Goal: Task Accomplishment & Management: Complete application form

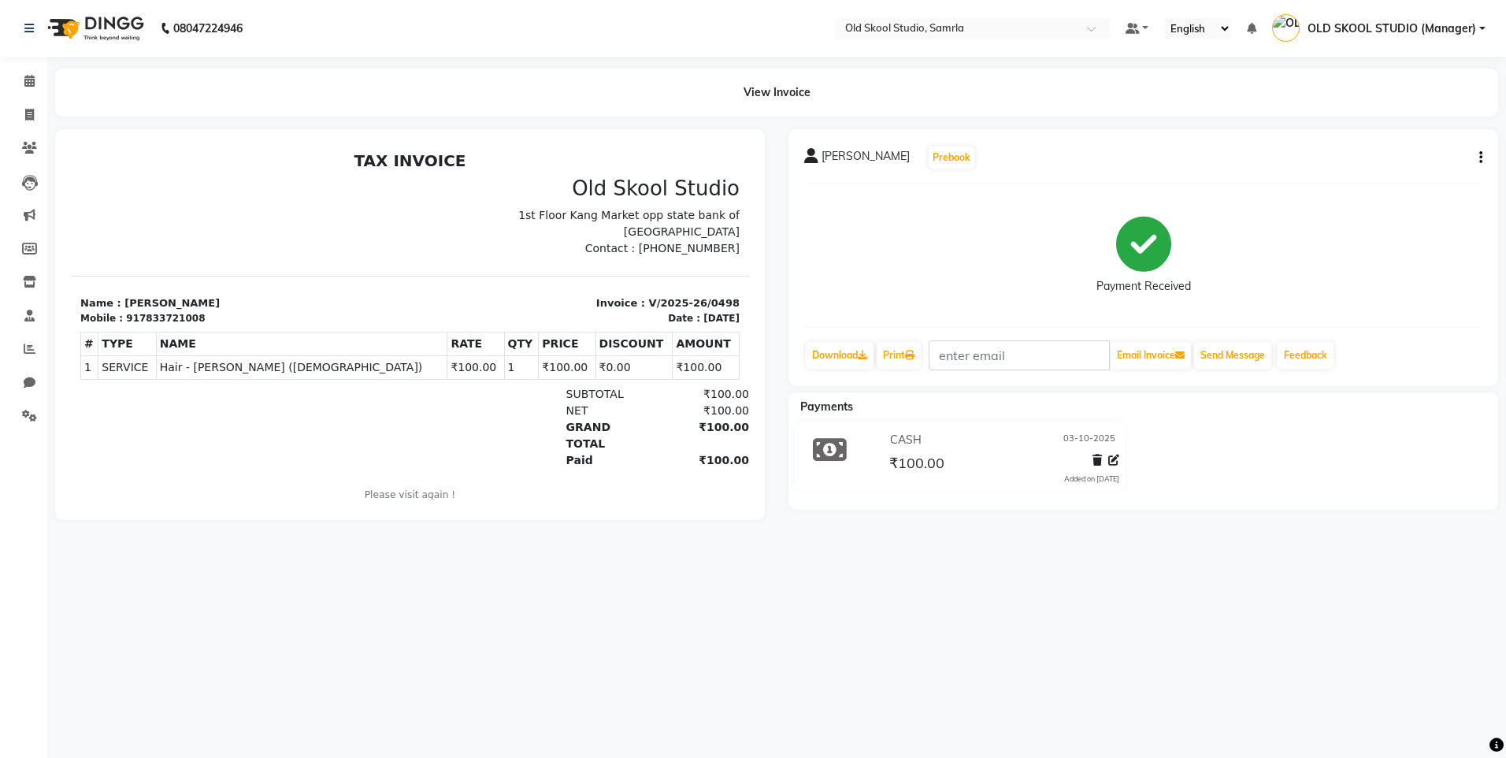
click at [655, 249] on p "Contact : [PHONE_NUMBER]" at bounding box center [580, 248] width 321 height 17
drag, startPoint x: 655, startPoint y: 249, endPoint x: 719, endPoint y: 250, distance: 64.6
click at [719, 250] on div "Old Skool Studio 1st Floor Kang Market opp state bank of [GEOGRAPHIC_DATA] Cont…" at bounding box center [580, 216] width 340 height 80
copy p "7860000795"
click at [25, 112] on icon at bounding box center [29, 115] width 9 height 12
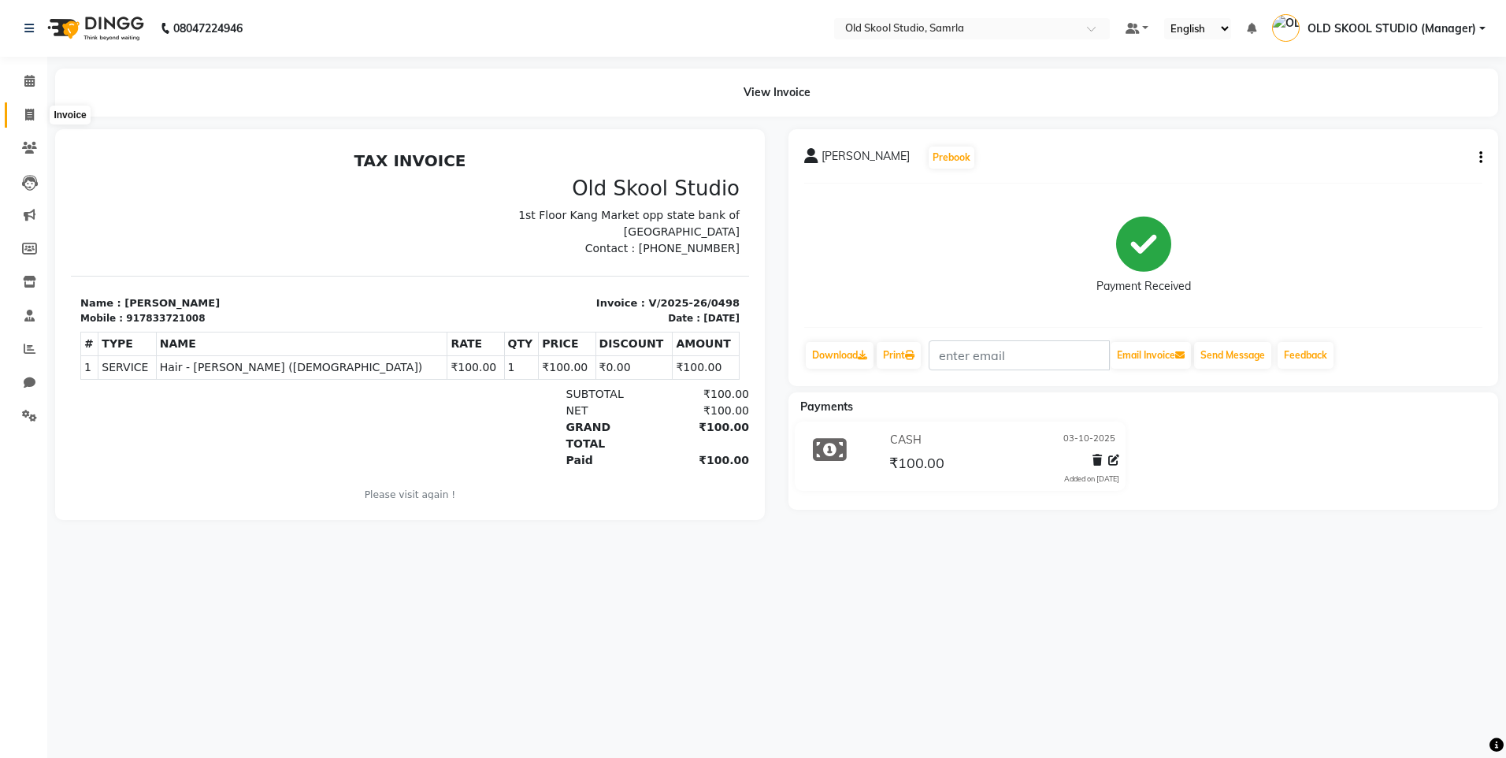
select select "service"
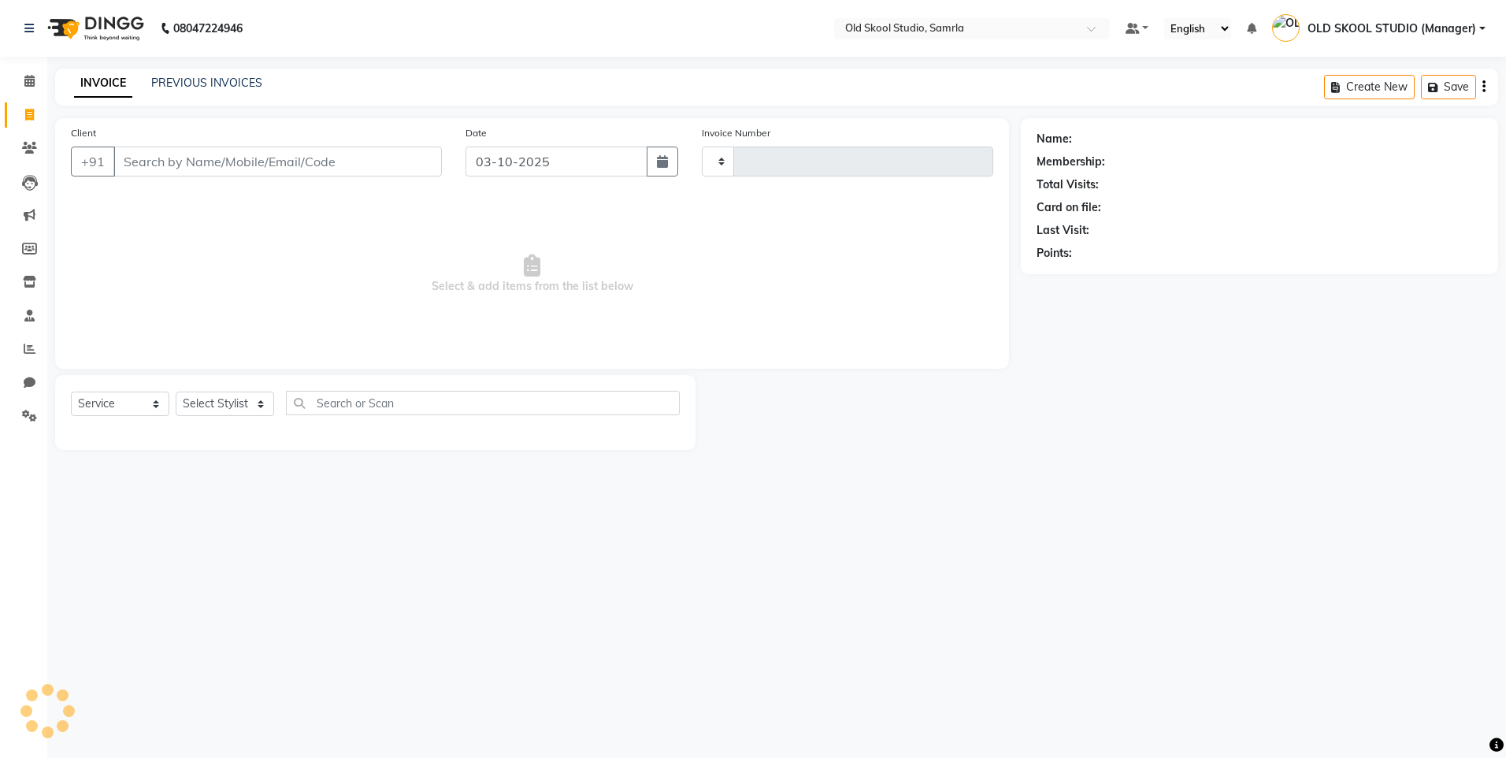
type input "0499"
select select "8041"
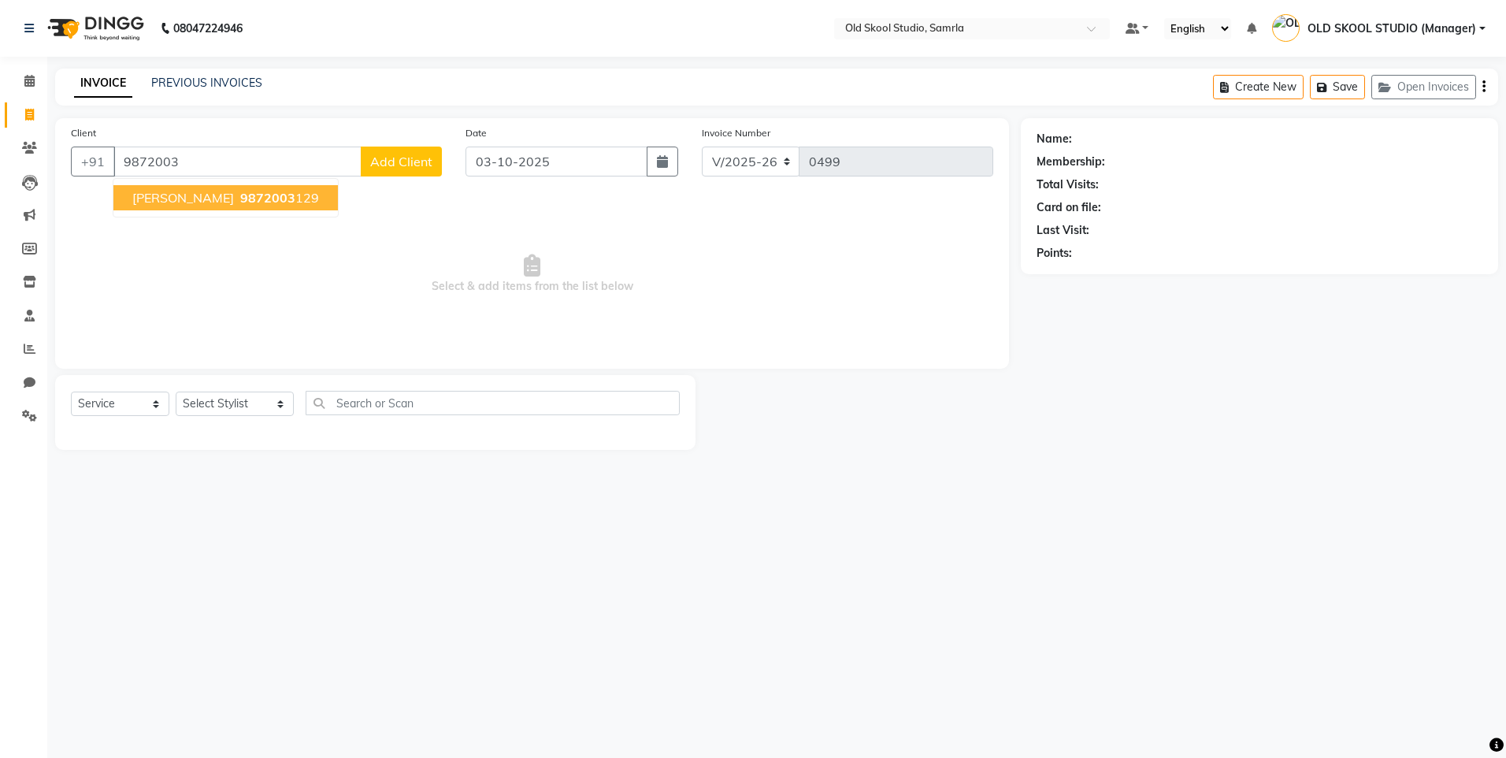
click at [264, 202] on button "[PERSON_NAME] 9872003 129" at bounding box center [225, 197] width 225 height 25
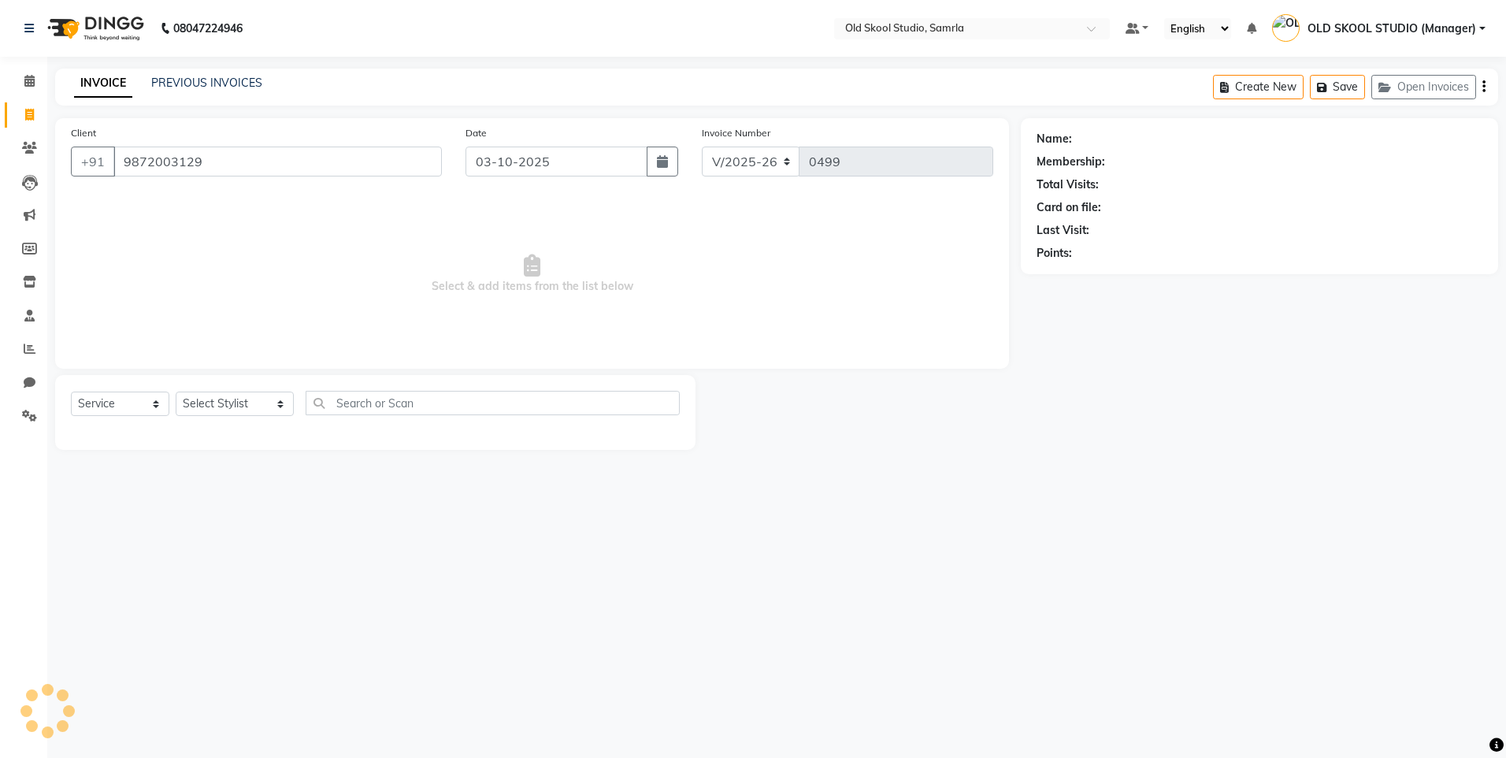
type input "9872003129"
click at [210, 408] on select "Select Stylist [PERSON_NAME] gagandeepkaur [PERSON_NAME] OLD SKOOL STUDIO (Mana…" at bounding box center [235, 404] width 118 height 24
select select "1: Object"
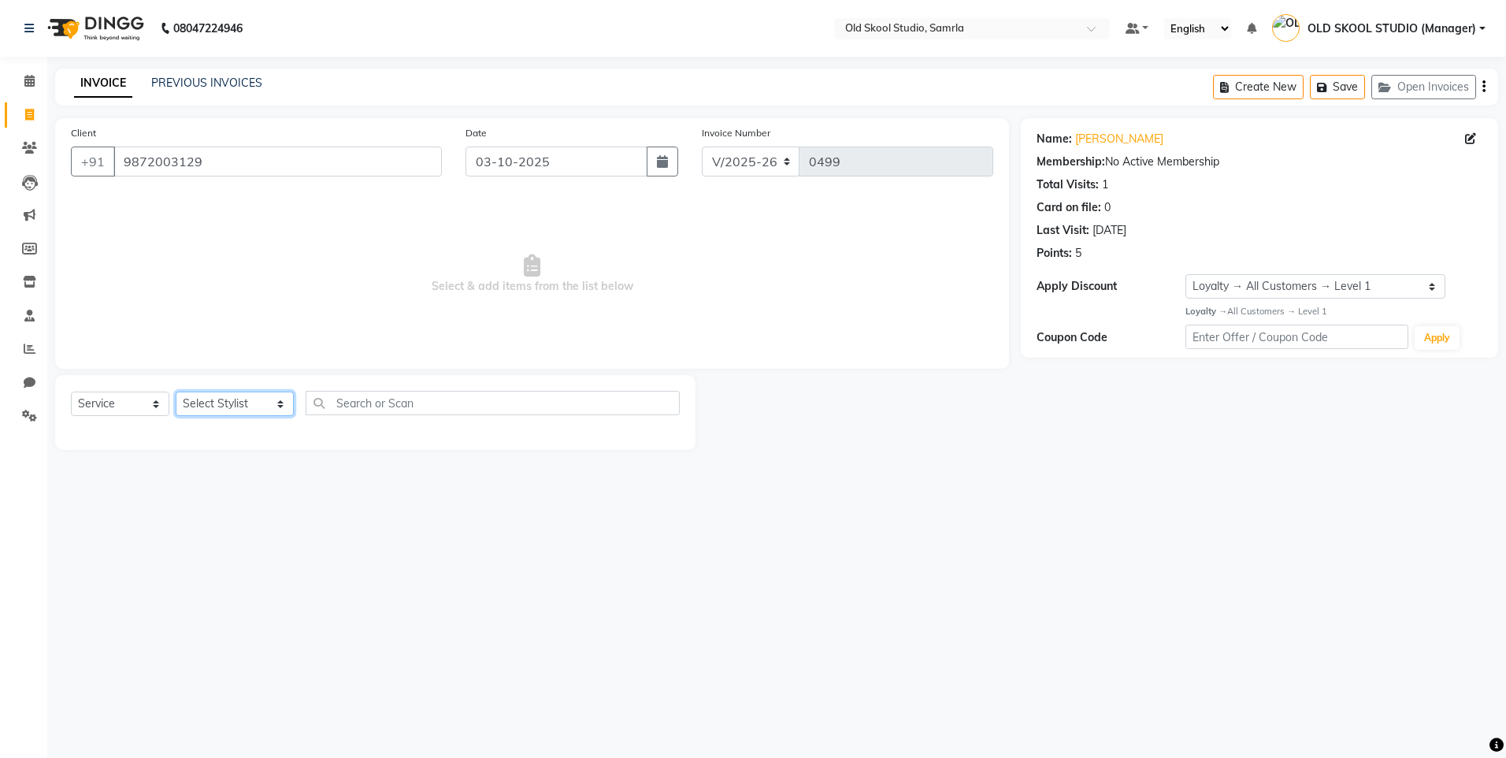
select select "84326"
click at [176, 392] on select "Select Stylist [PERSON_NAME] gagandeepkaur [PERSON_NAME] OLD SKOOL STUDIO (Mana…" at bounding box center [235, 404] width 118 height 24
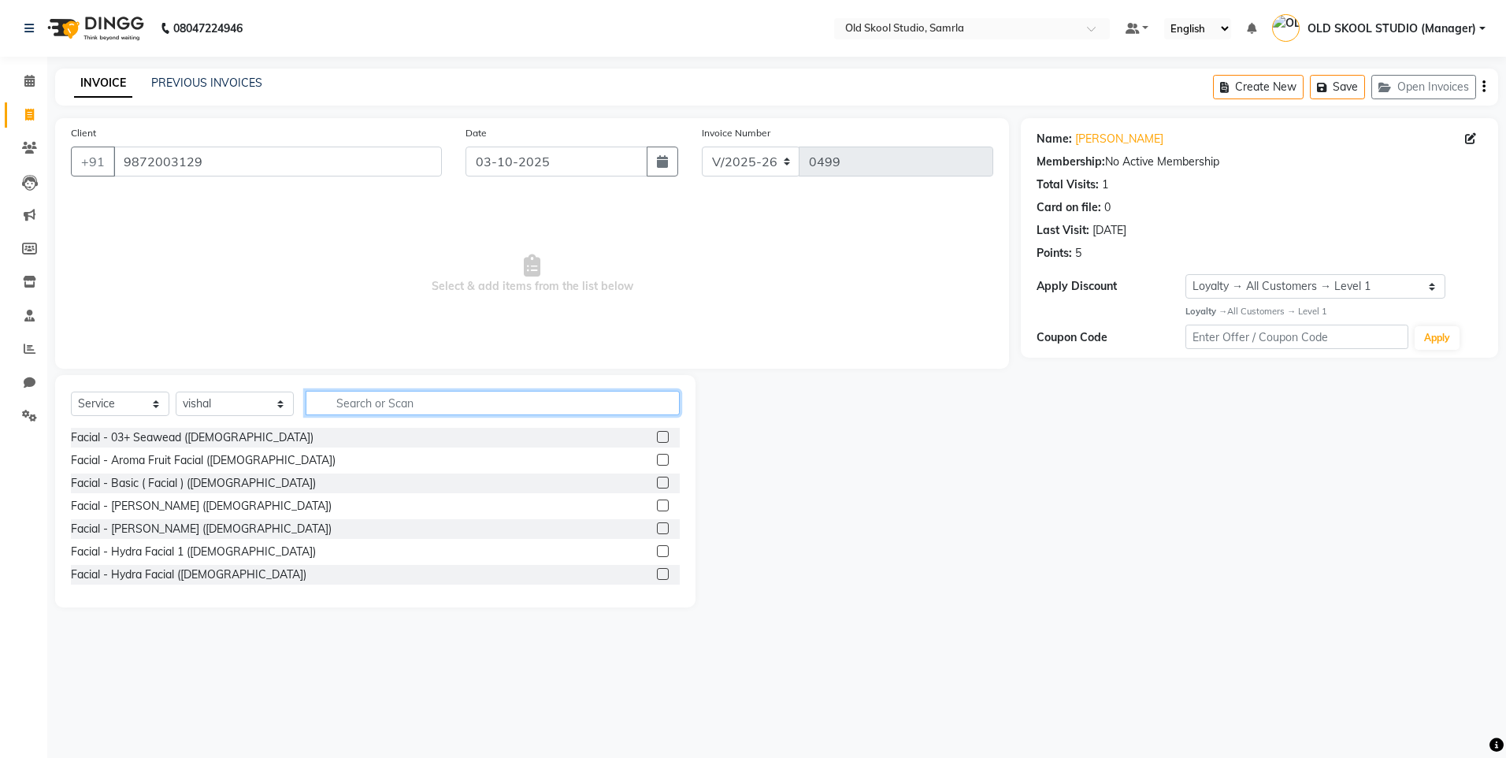
click at [433, 410] on input "text" at bounding box center [493, 403] width 374 height 24
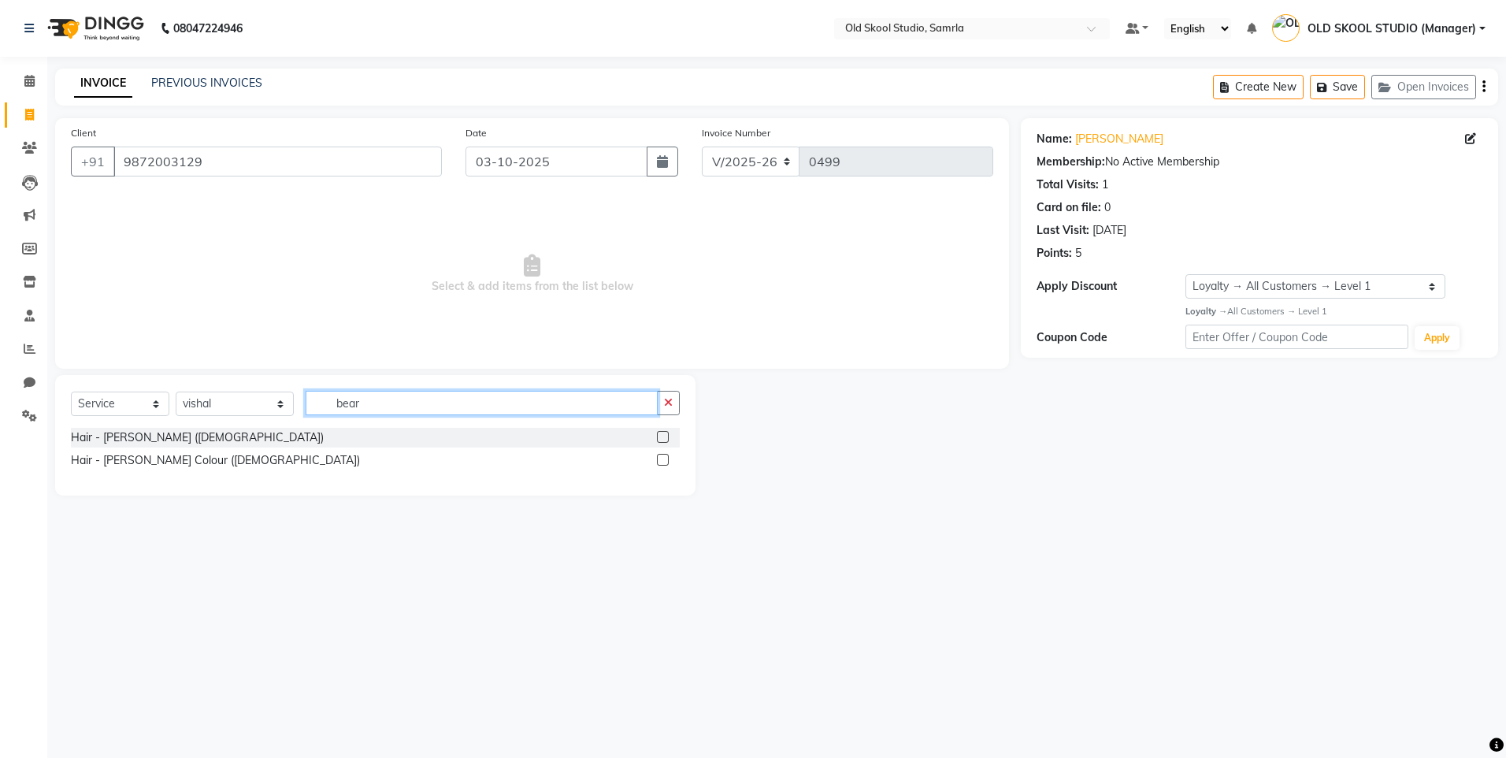
type input "bear"
click at [667, 438] on label at bounding box center [663, 437] width 12 height 12
click at [667, 438] on input "checkbox" at bounding box center [662, 438] width 10 height 10
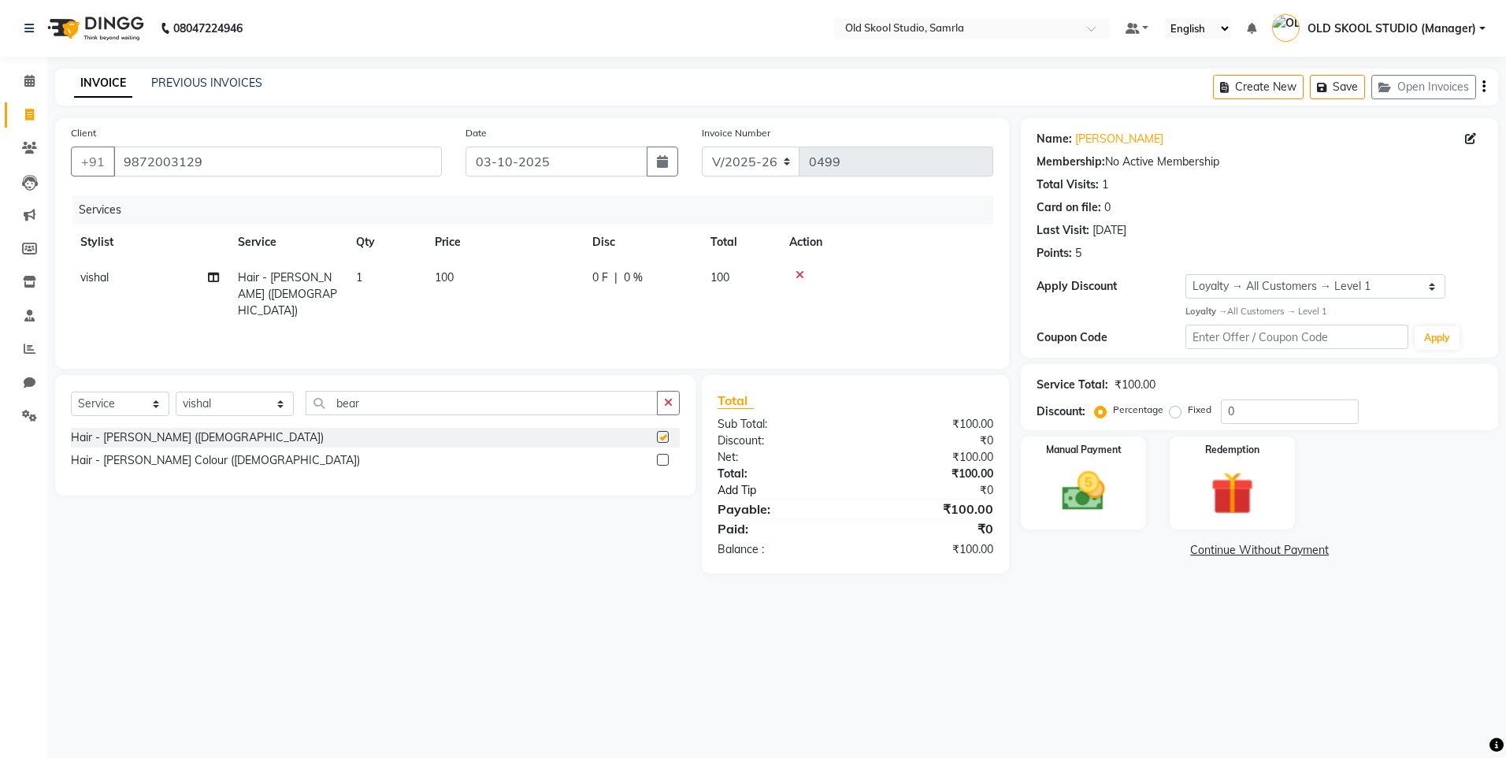
checkbox input "false"
click at [1056, 480] on img at bounding box center [1083, 492] width 73 height 52
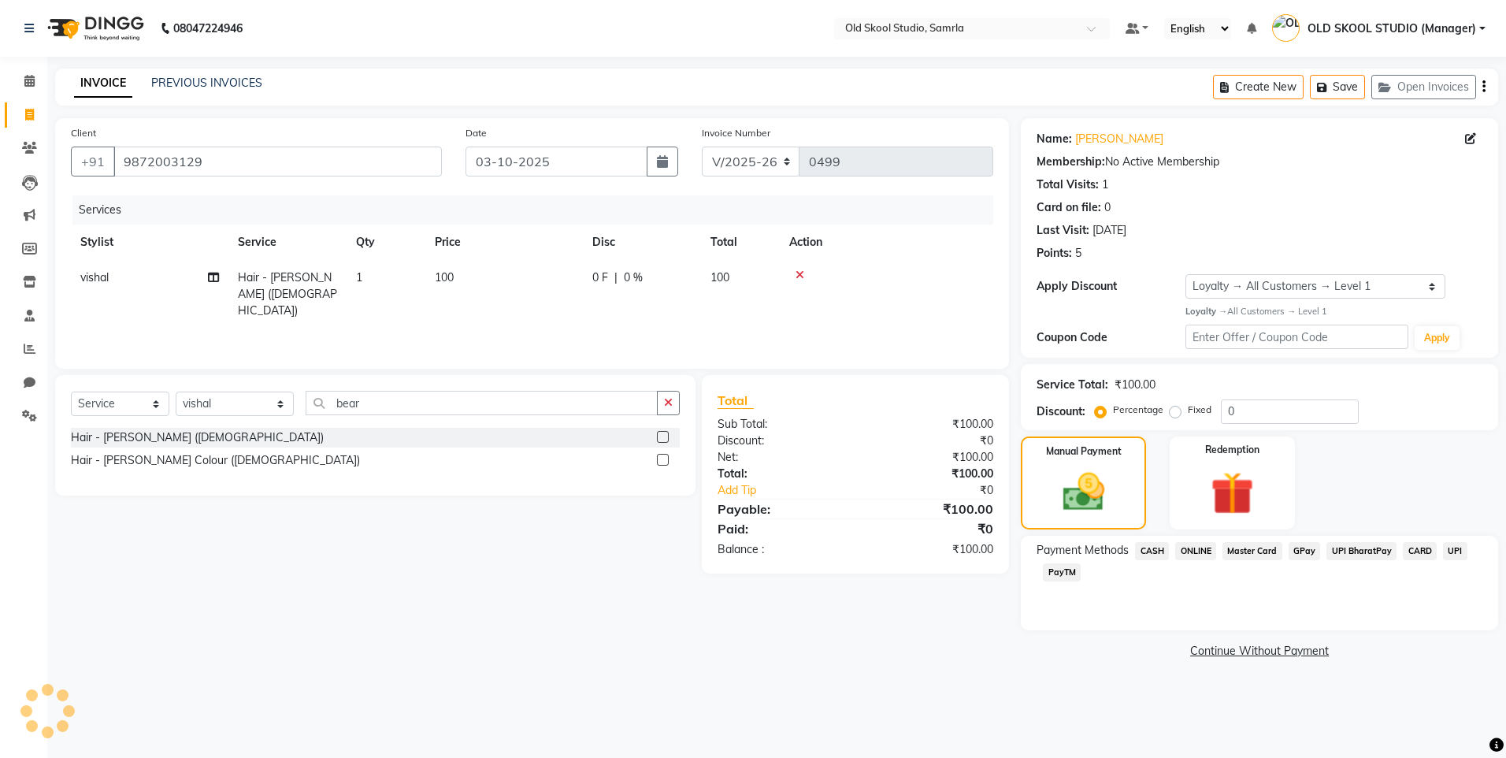
click at [1193, 549] on span "ONLINE" at bounding box center [1196, 551] width 41 height 18
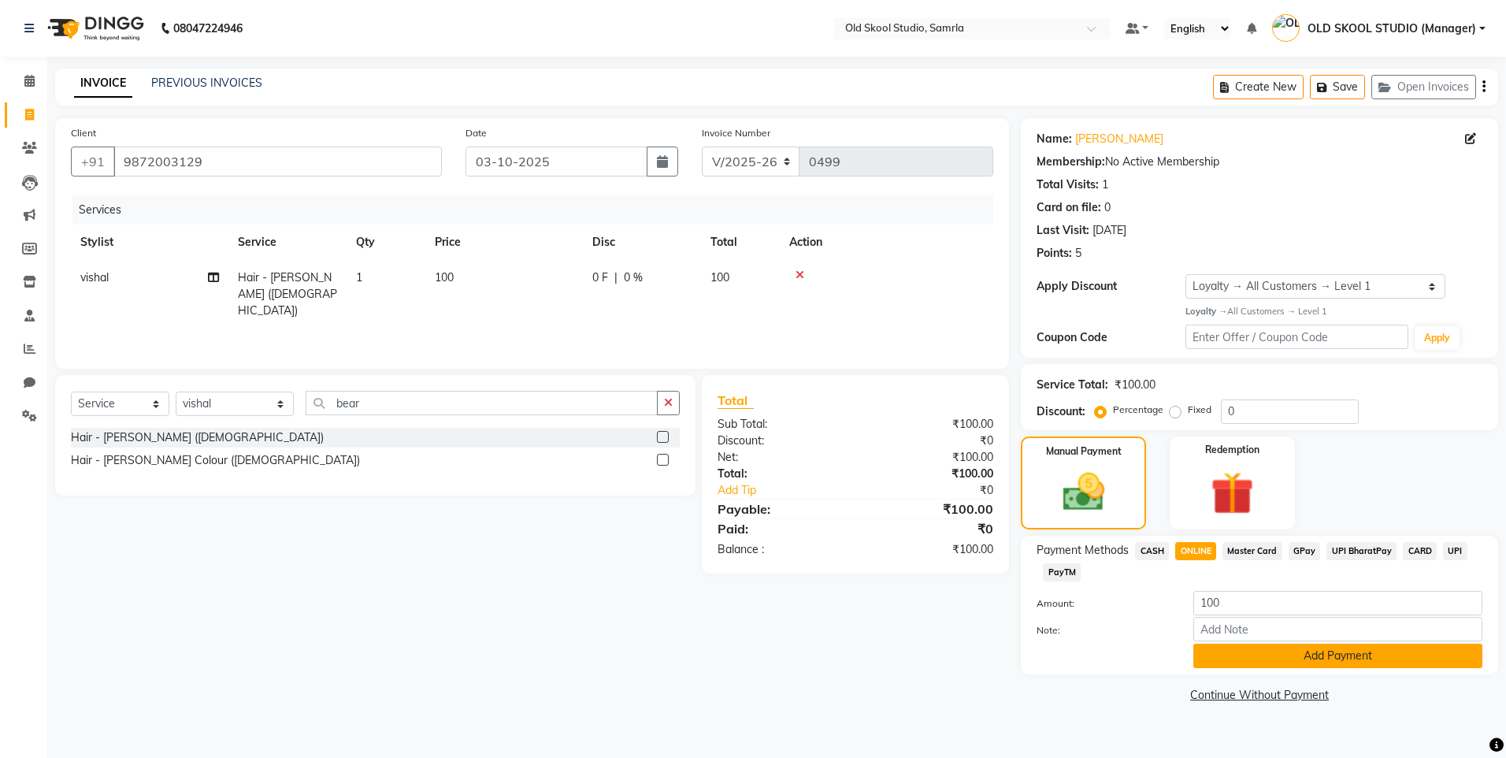
click at [1317, 657] on button "Add Payment" at bounding box center [1338, 656] width 289 height 24
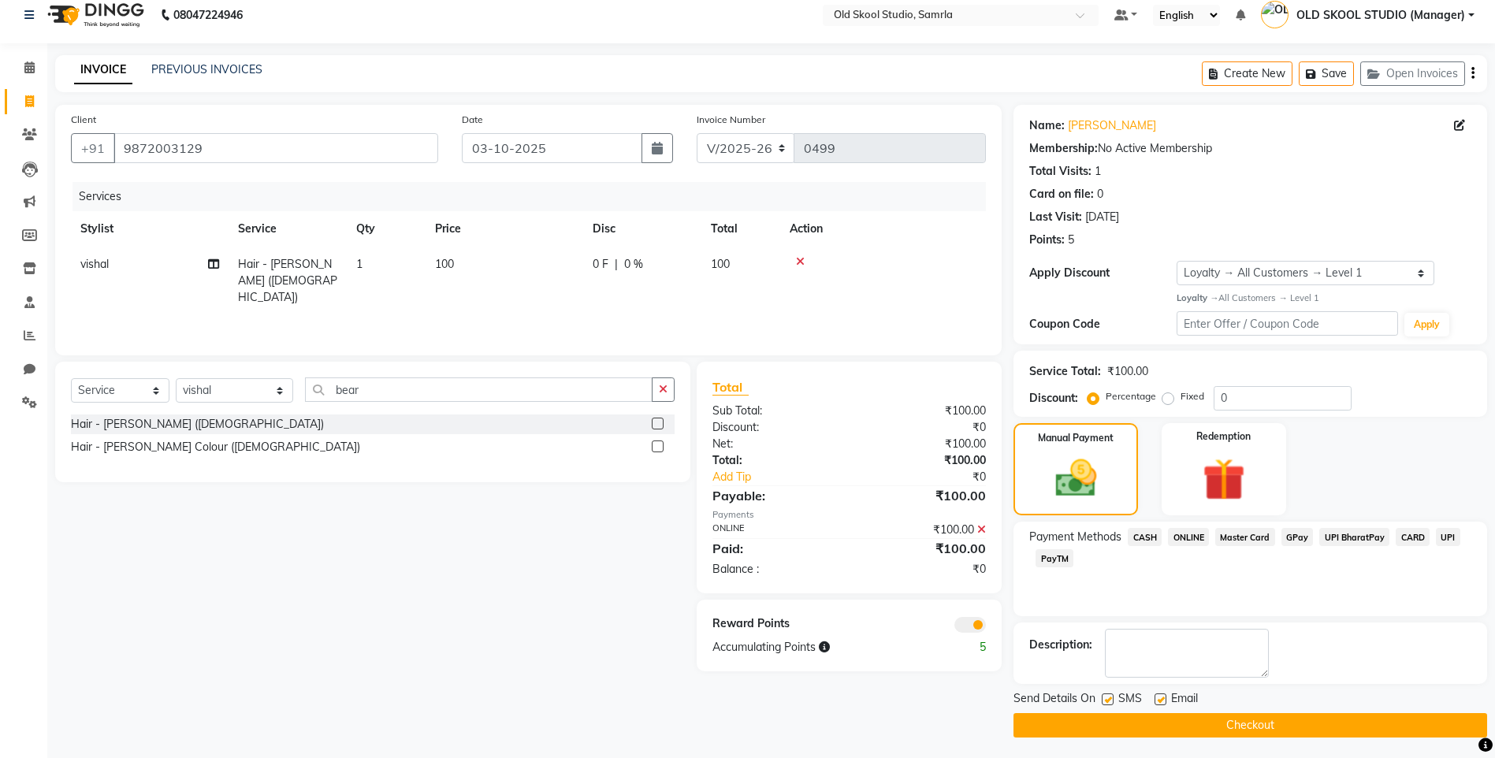
scroll to position [17, 0]
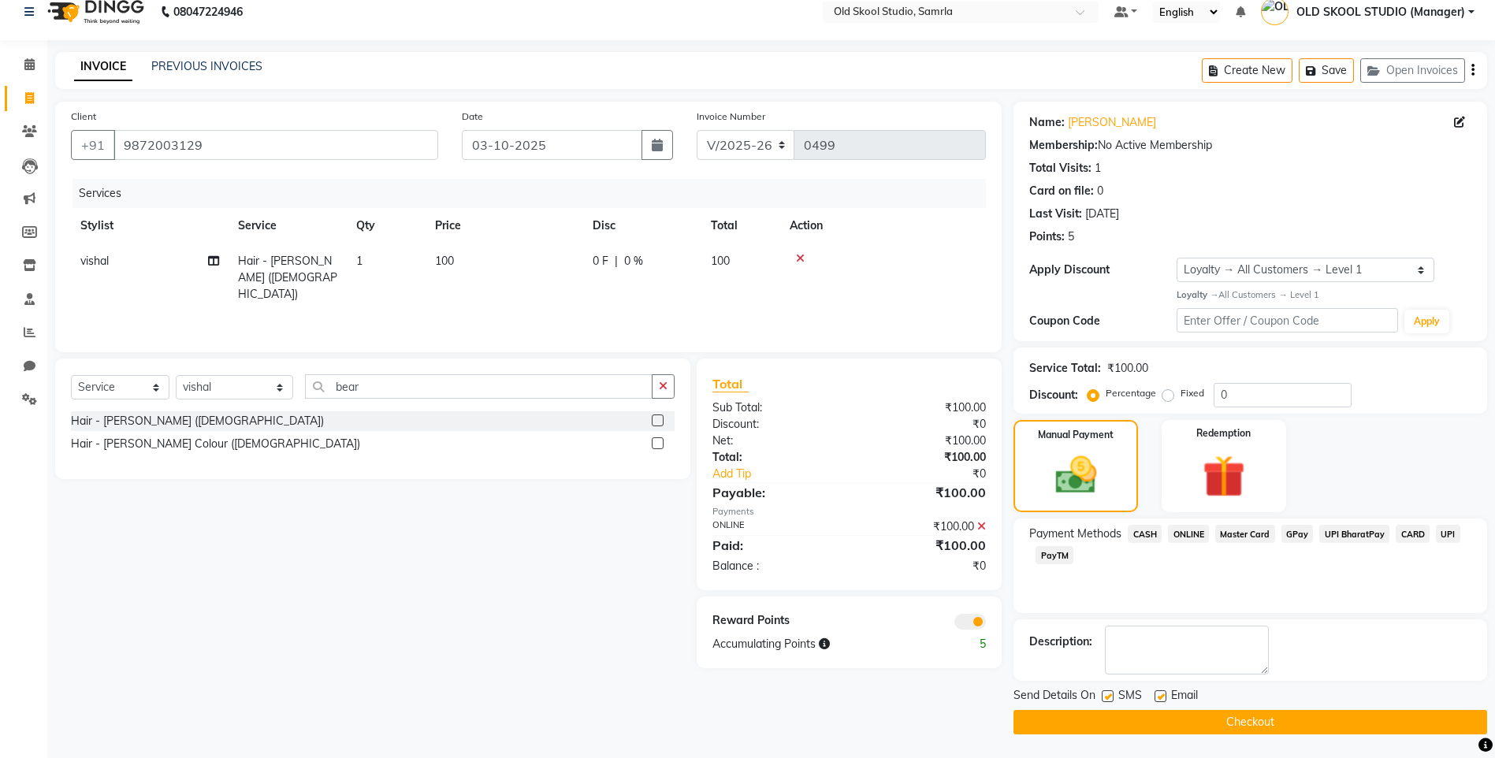
click at [1250, 722] on button "Checkout" at bounding box center [1250, 722] width 474 height 24
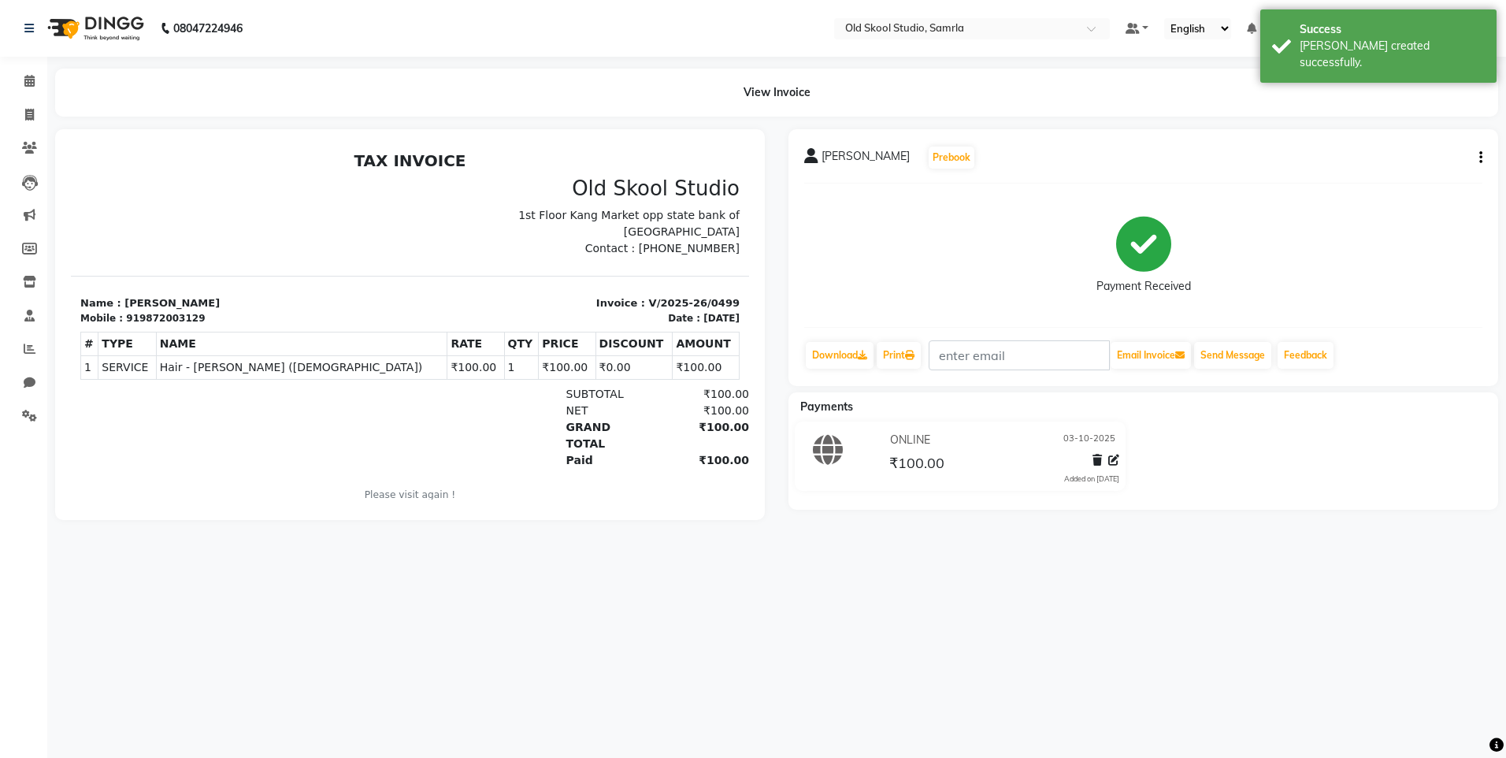
drag, startPoint x: 656, startPoint y: 249, endPoint x: 734, endPoint y: 251, distance: 78.0
click at [734, 251] on html "TAX INVOICE [GEOGRAPHIC_DATA] 1st Floor Kang Market opp state bank of [GEOGRAPH…" at bounding box center [410, 337] width 678 height 384
copy p "7860000795"
